Goal: Information Seeking & Learning: Learn about a topic

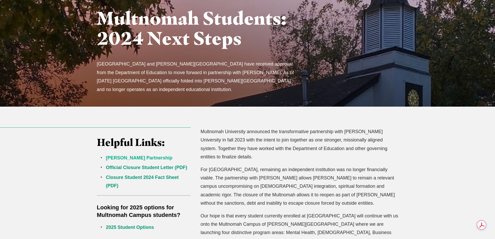
scroll to position [104, 0]
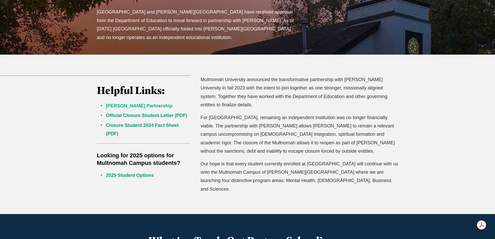
click at [135, 106] on link "Jessup Partnership" at bounding box center [139, 105] width 67 height 5
click at [129, 114] on link "Official Closure Student Letter (PDF)" at bounding box center [146, 115] width 81 height 5
click at [151, 127] on link "Closure Student 2024 Fact Sheet (PDF)" at bounding box center [142, 130] width 73 height 14
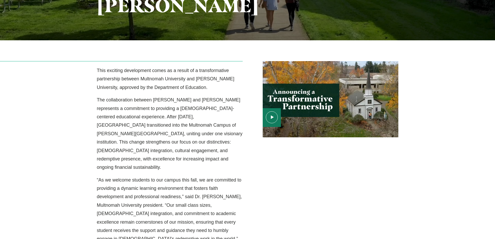
scroll to position [156, 0]
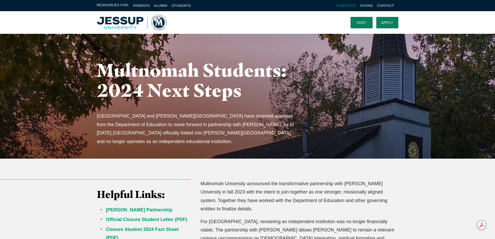
click at [340, 5] on link "Athletics" at bounding box center [346, 6] width 19 height 4
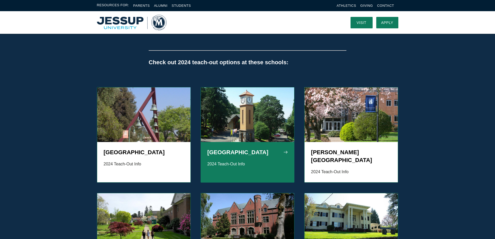
scroll to position [468, 0]
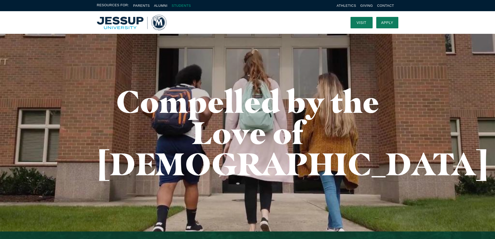
click at [179, 5] on link "Students" at bounding box center [181, 6] width 19 height 4
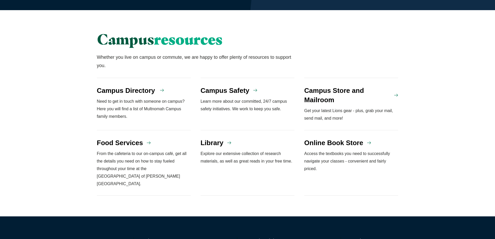
scroll to position [442, 0]
